Goal: Transaction & Acquisition: Purchase product/service

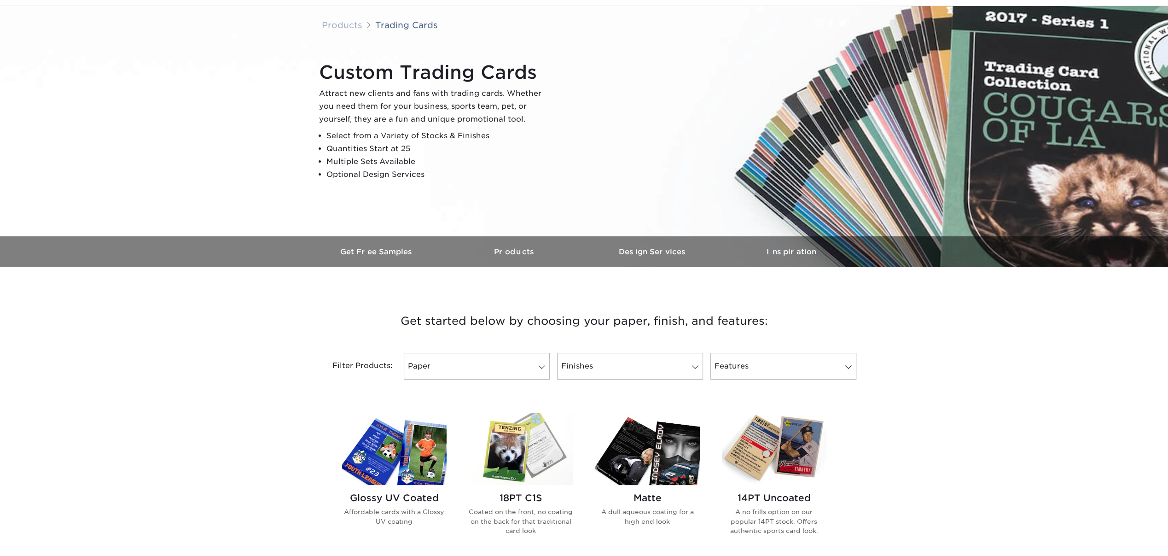
scroll to position [184, 0]
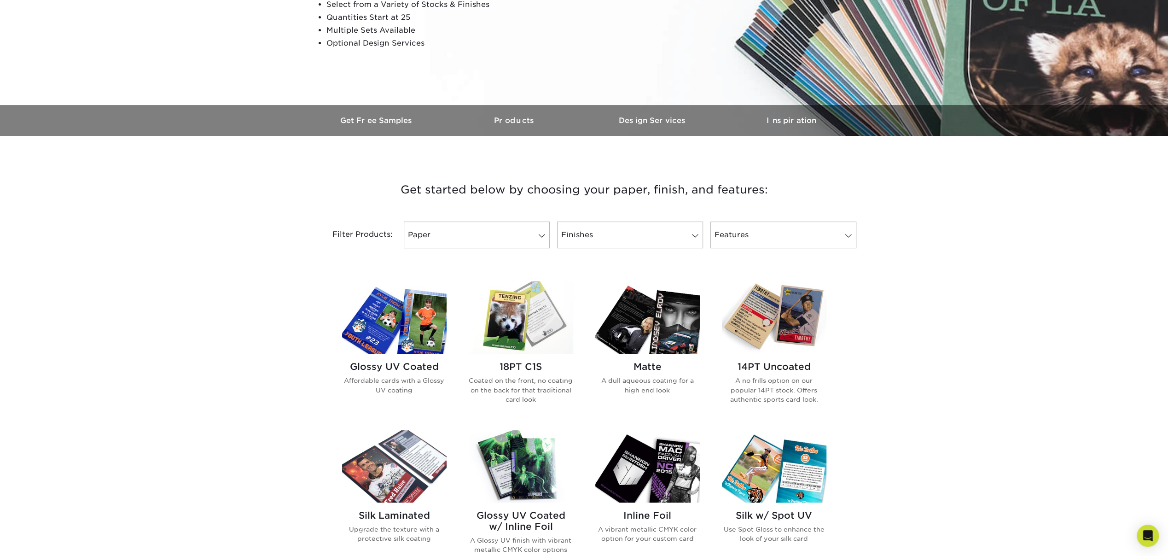
click at [439, 314] on img at bounding box center [394, 317] width 105 height 72
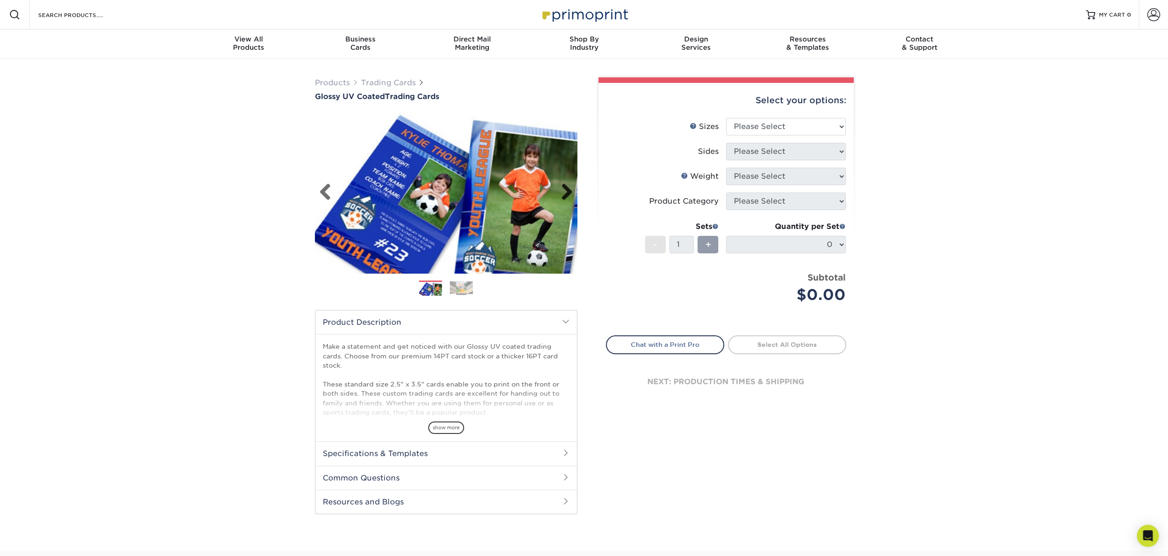
click at [565, 192] on link "Next" at bounding box center [563, 192] width 18 height 18
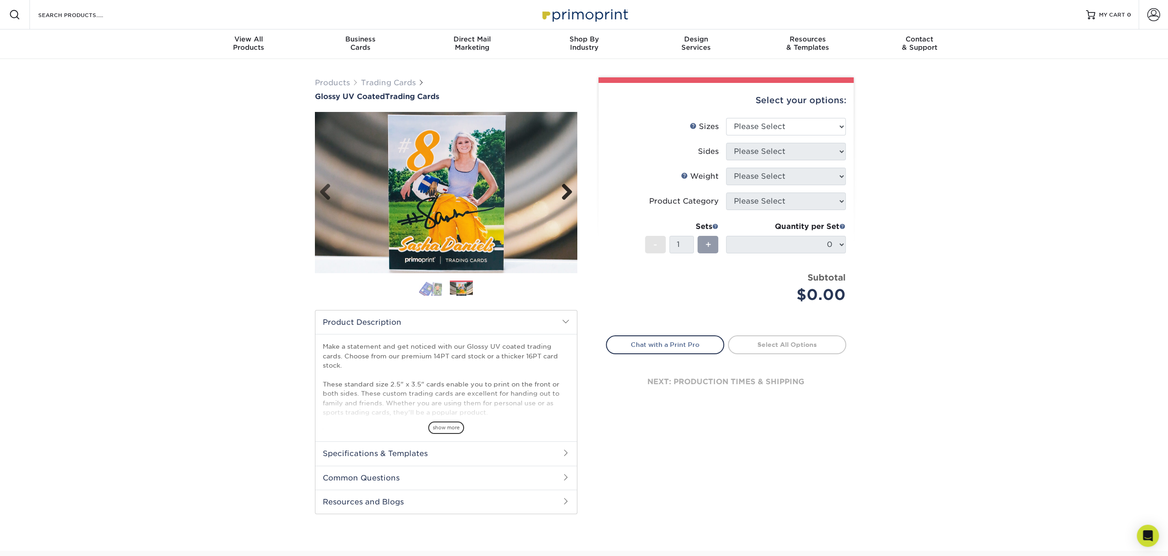
click at [565, 192] on link "Next" at bounding box center [563, 192] width 18 height 18
